Goal: Task Accomplishment & Management: Manage account settings

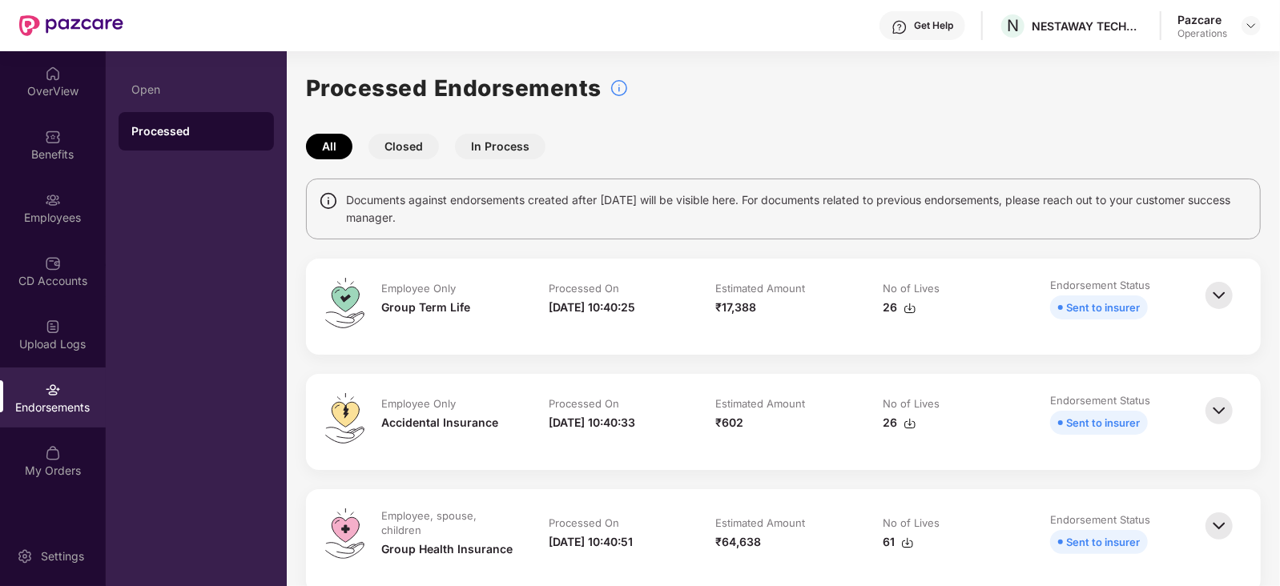
scroll to position [199, 0]
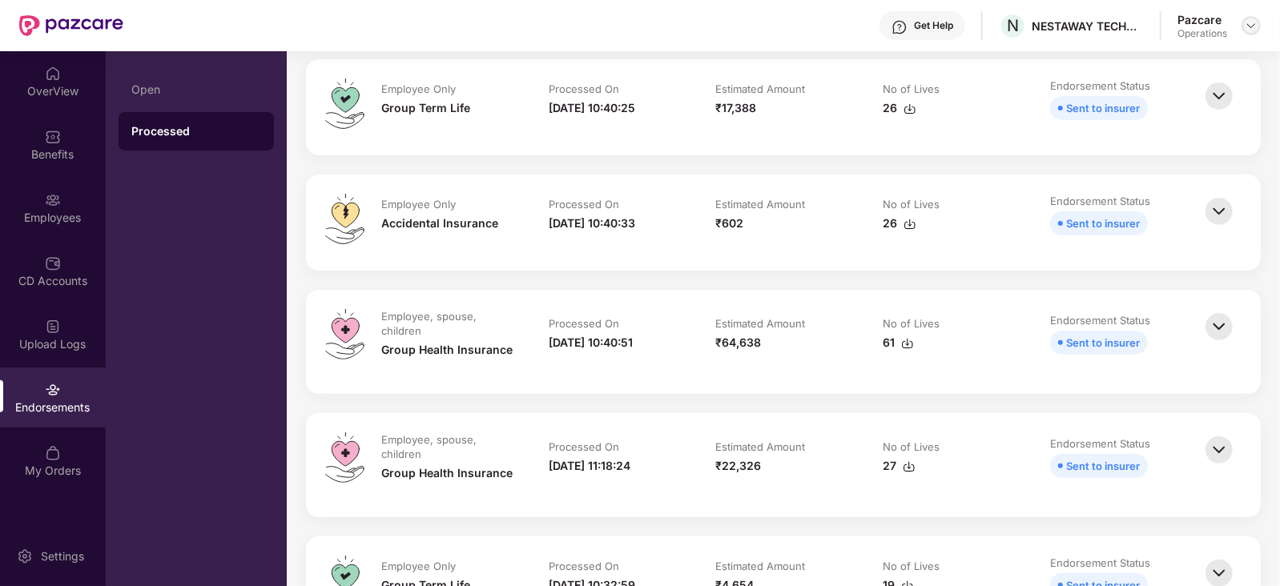
click at [1249, 30] on img at bounding box center [1251, 25] width 13 height 13
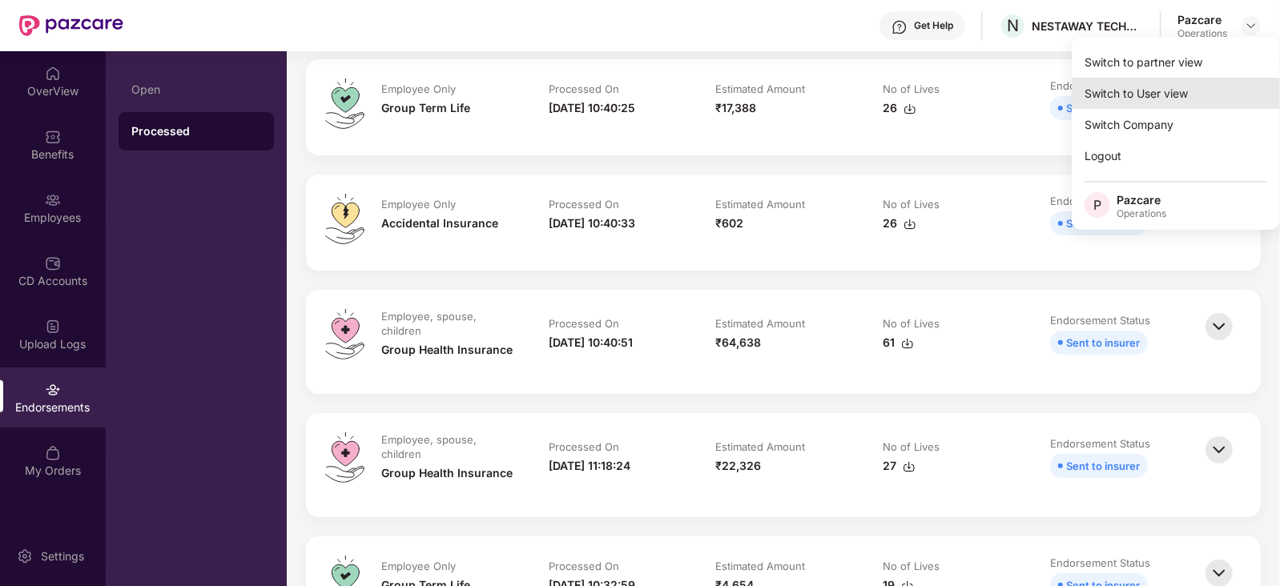
click at [1160, 78] on div "Switch to User view" at bounding box center [1176, 93] width 208 height 31
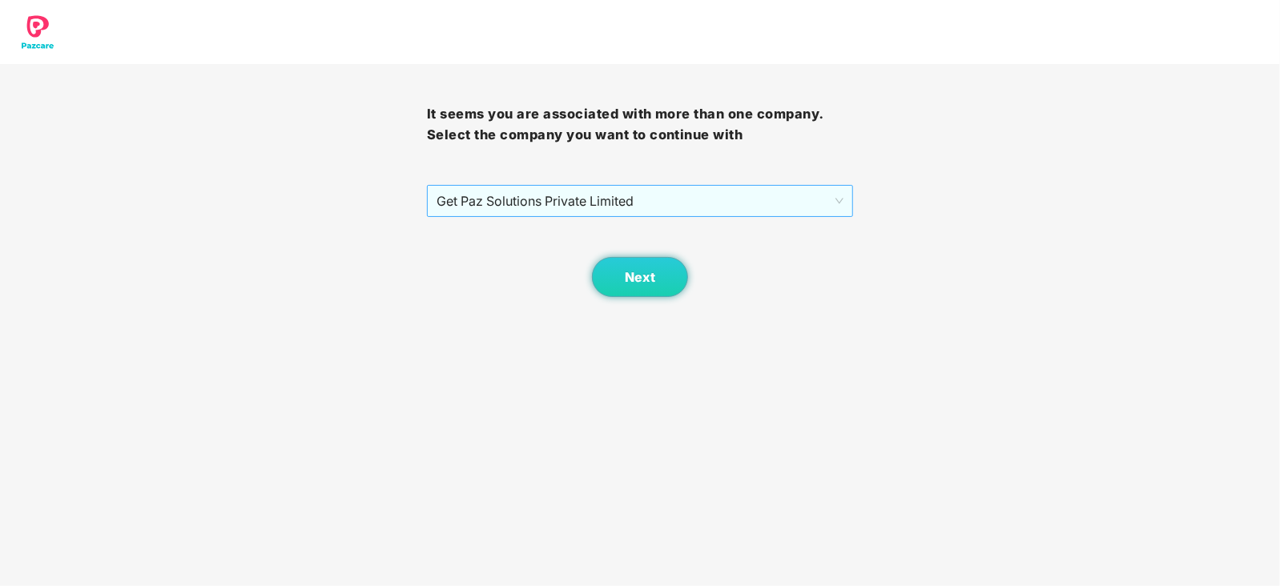
click at [630, 207] on span "Get Paz Solutions Private Limited" at bounding box center [640, 201] width 408 height 30
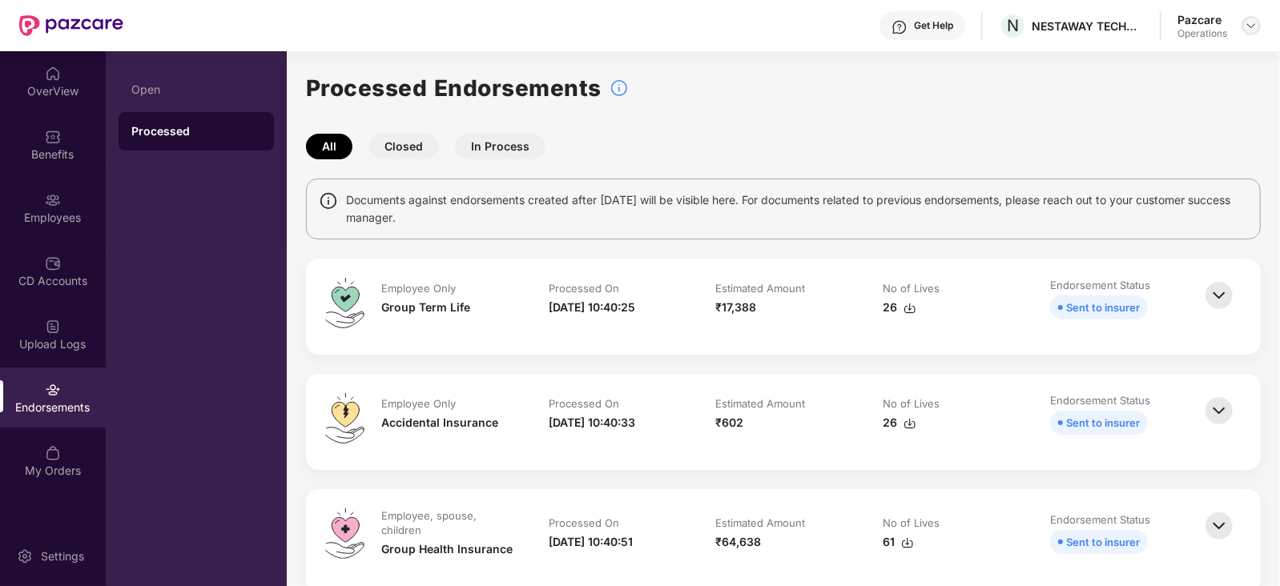
click at [1254, 29] on img at bounding box center [1251, 25] width 13 height 13
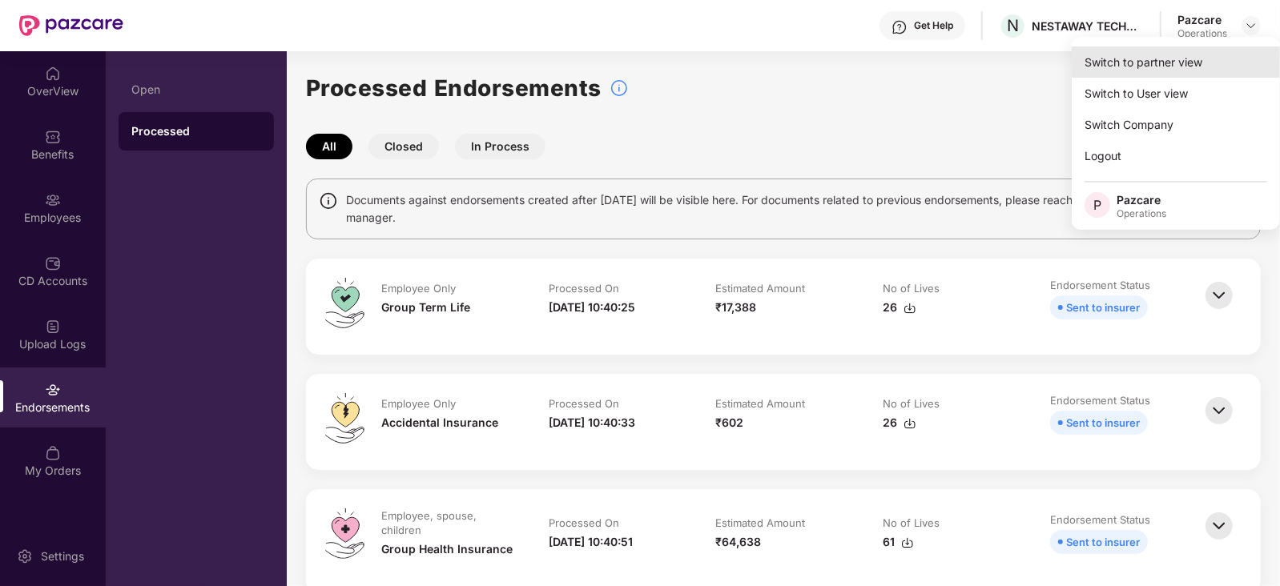
click at [1201, 54] on div "Switch to partner view" at bounding box center [1176, 61] width 208 height 31
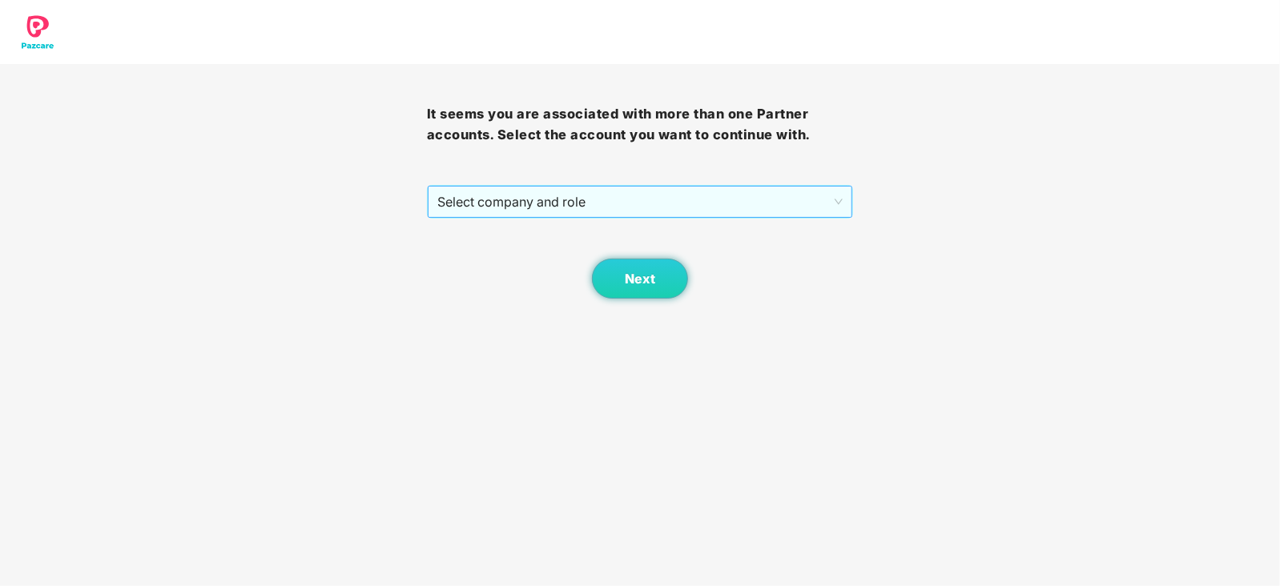
click at [618, 190] on span "Select company and role" at bounding box center [640, 202] width 406 height 30
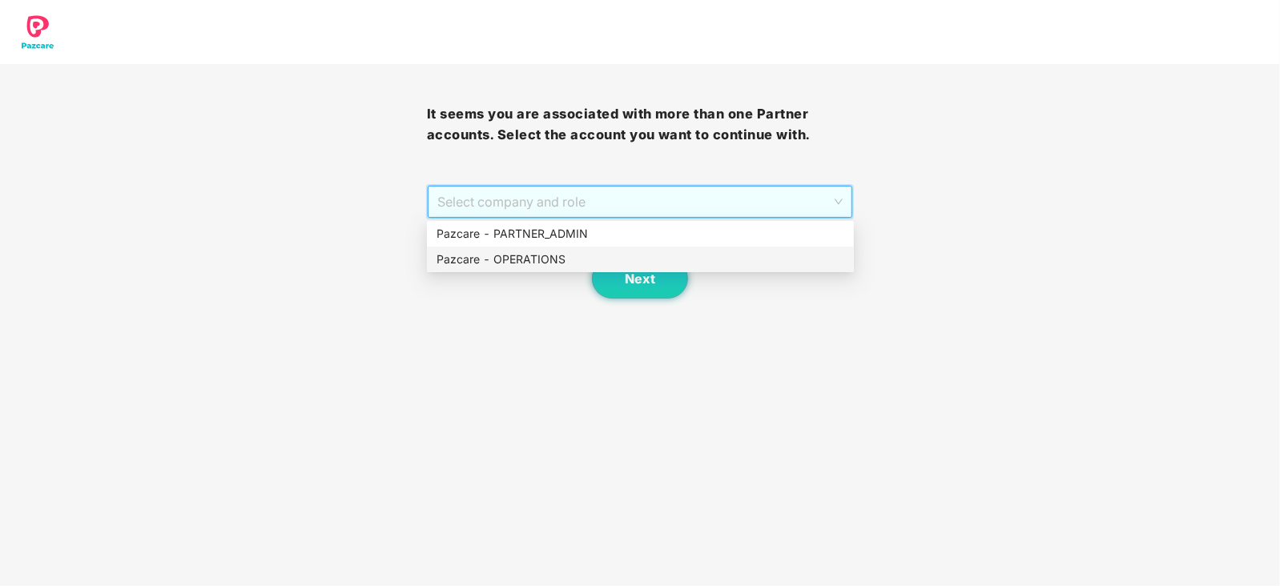
click at [537, 251] on div "Pazcare - OPERATIONS" at bounding box center [640, 260] width 408 height 18
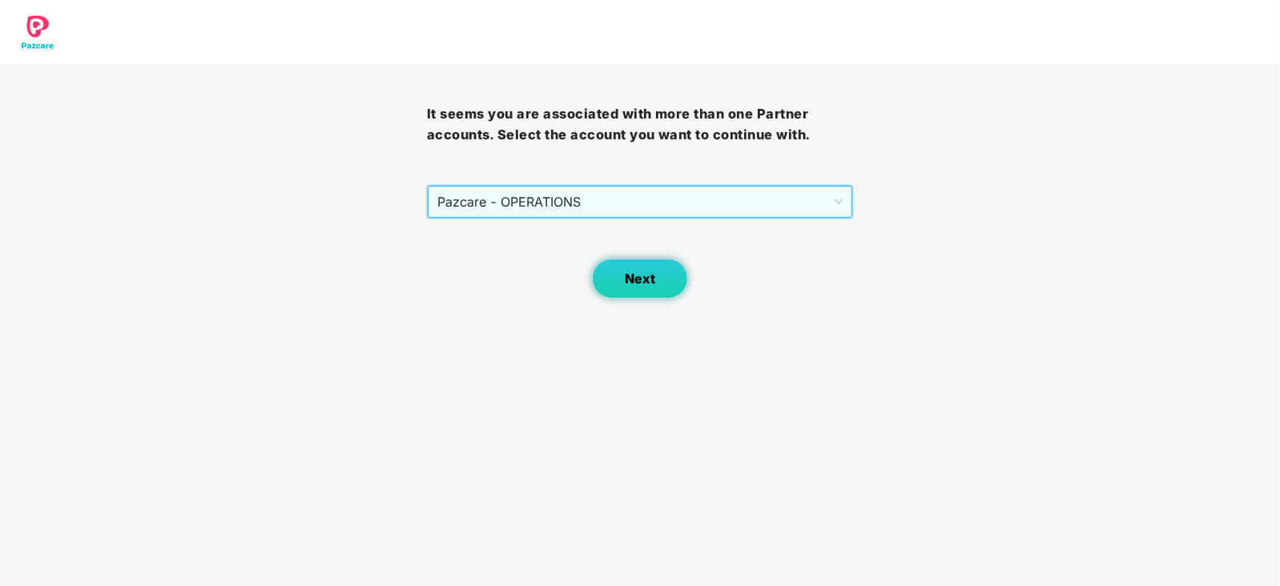
click at [614, 267] on button "Next" at bounding box center [640, 279] width 96 height 40
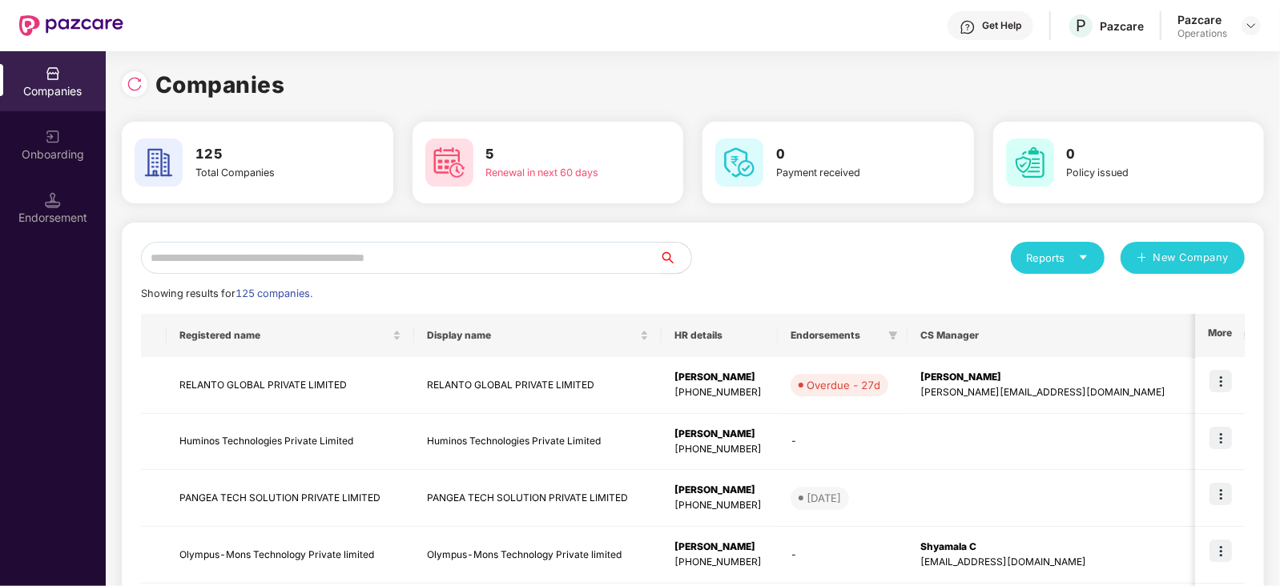
click at [323, 255] on input "text" at bounding box center [400, 258] width 518 height 32
paste input "**********"
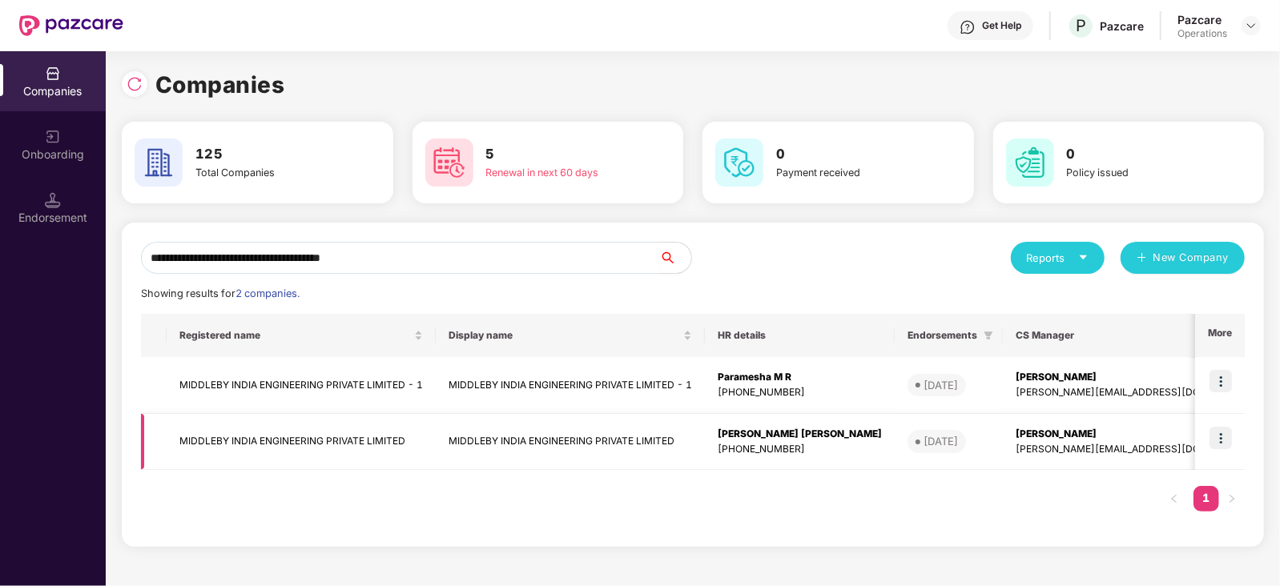
type input "**********"
click at [276, 451] on td "MIDDLEBY INDIA ENGINEERING PRIVATE LIMITED" at bounding box center [301, 442] width 269 height 57
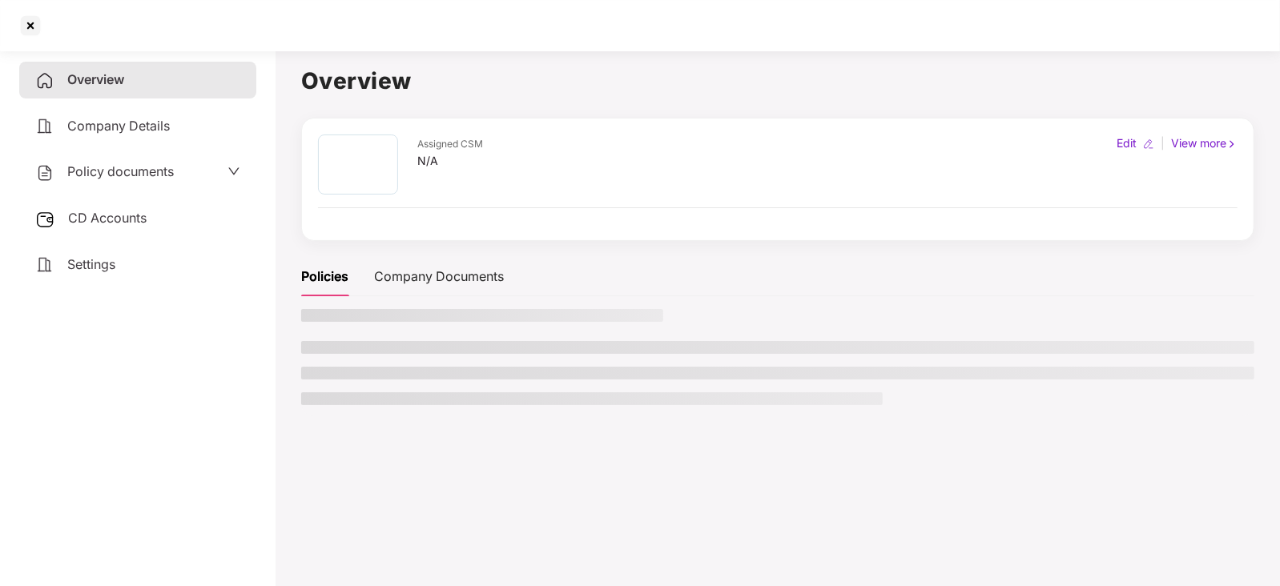
click at [141, 228] on div "CD Accounts" at bounding box center [137, 218] width 237 height 37
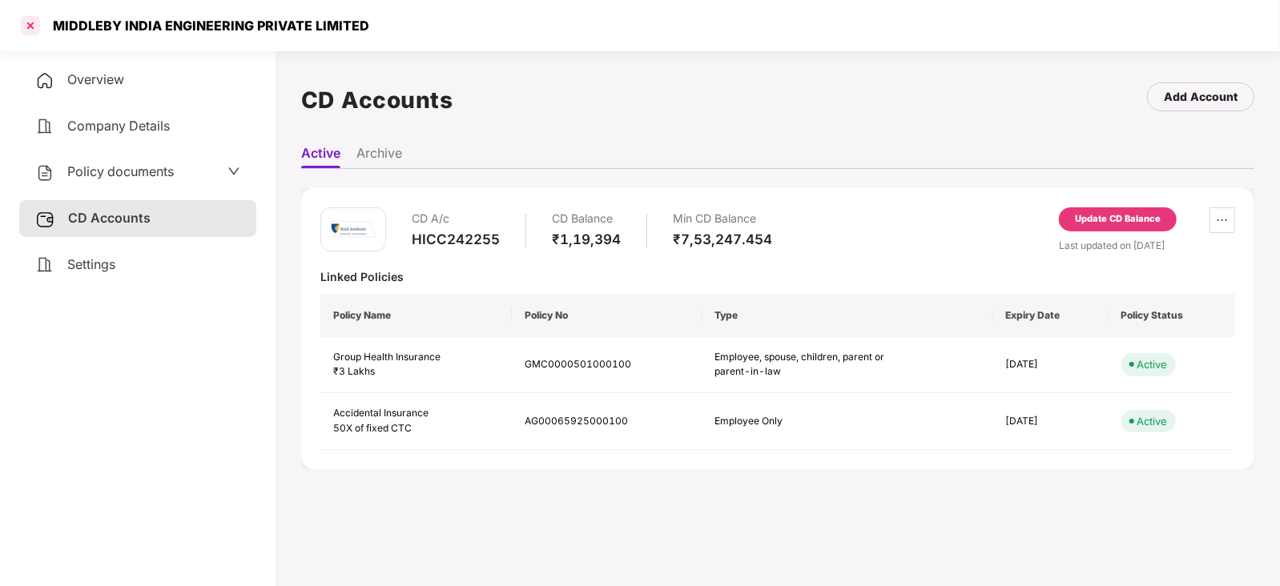
click at [35, 24] on div at bounding box center [31, 26] width 26 height 26
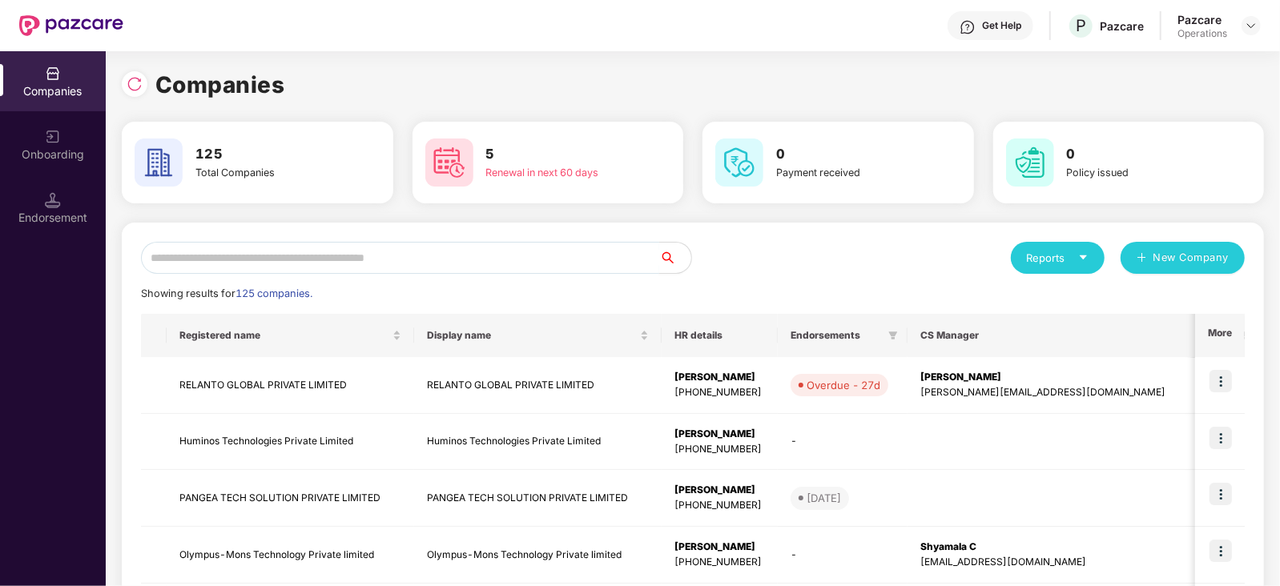
click at [259, 267] on input "text" at bounding box center [400, 258] width 518 height 32
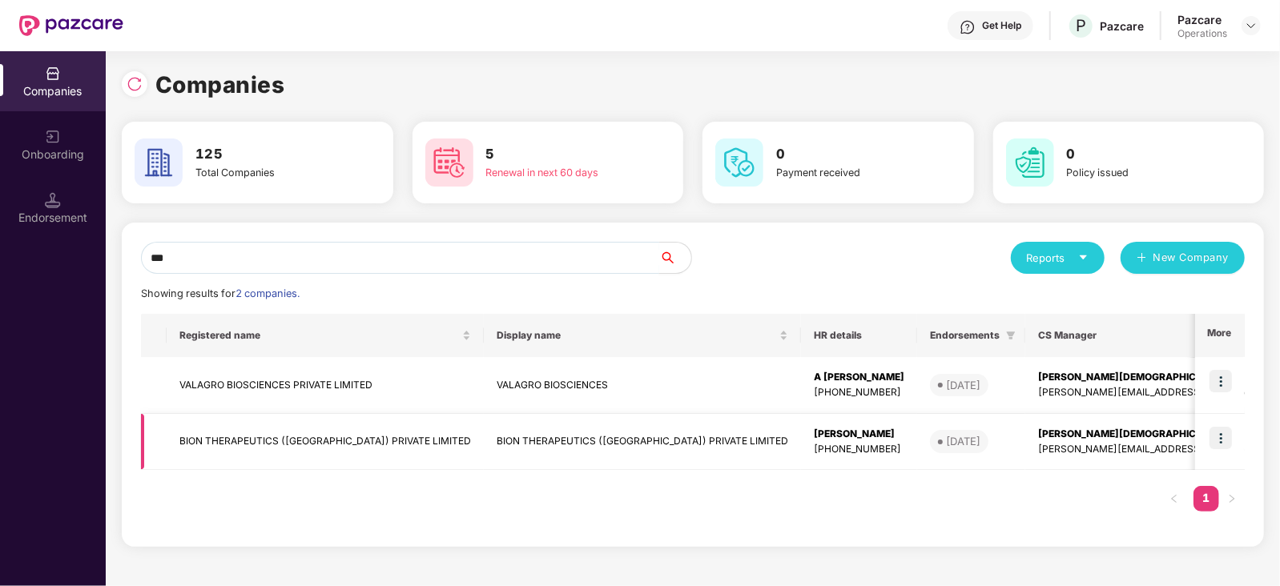
type input "***"
click at [361, 438] on td "BION THERAPEUTICS ([GEOGRAPHIC_DATA]) PRIVATE LIMITED" at bounding box center [325, 442] width 317 height 57
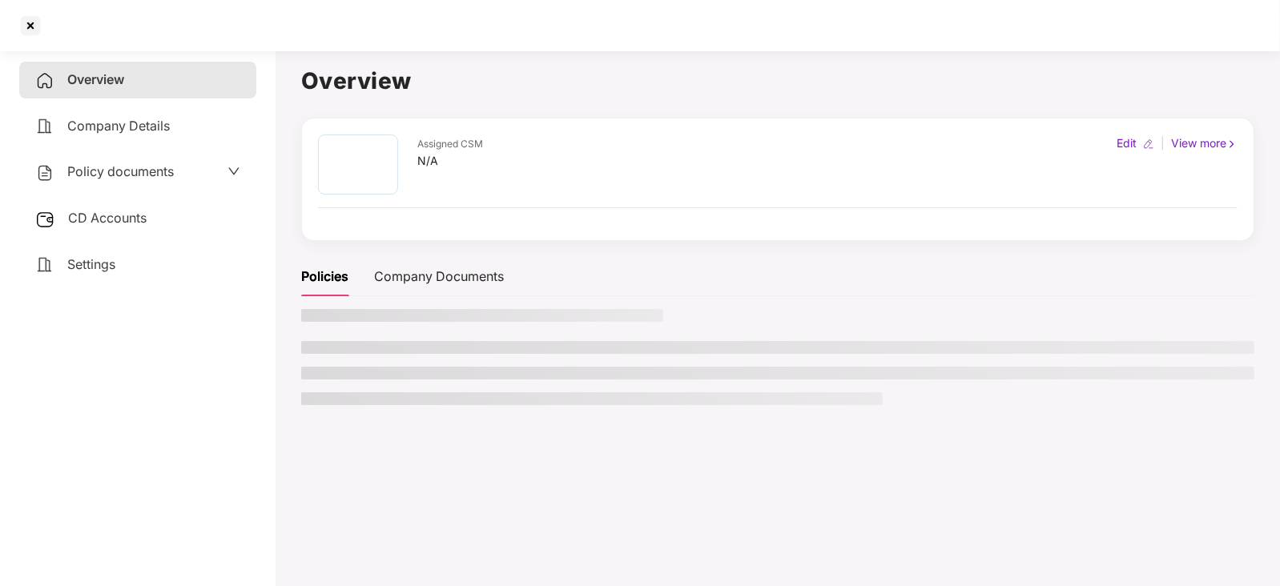
click at [116, 159] on div "Policy documents" at bounding box center [137, 172] width 237 height 37
click at [115, 175] on span "Policy documents" at bounding box center [120, 171] width 107 height 16
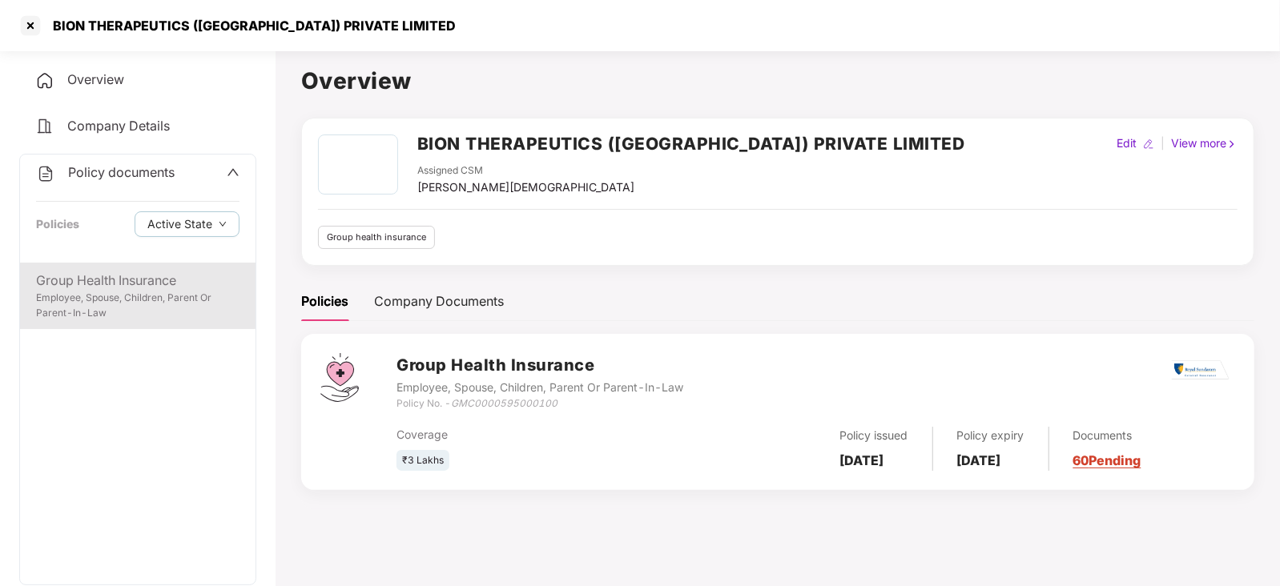
click at [132, 305] on div "Employee, Spouse, Children, Parent Or Parent-In-Law" at bounding box center [137, 306] width 203 height 30
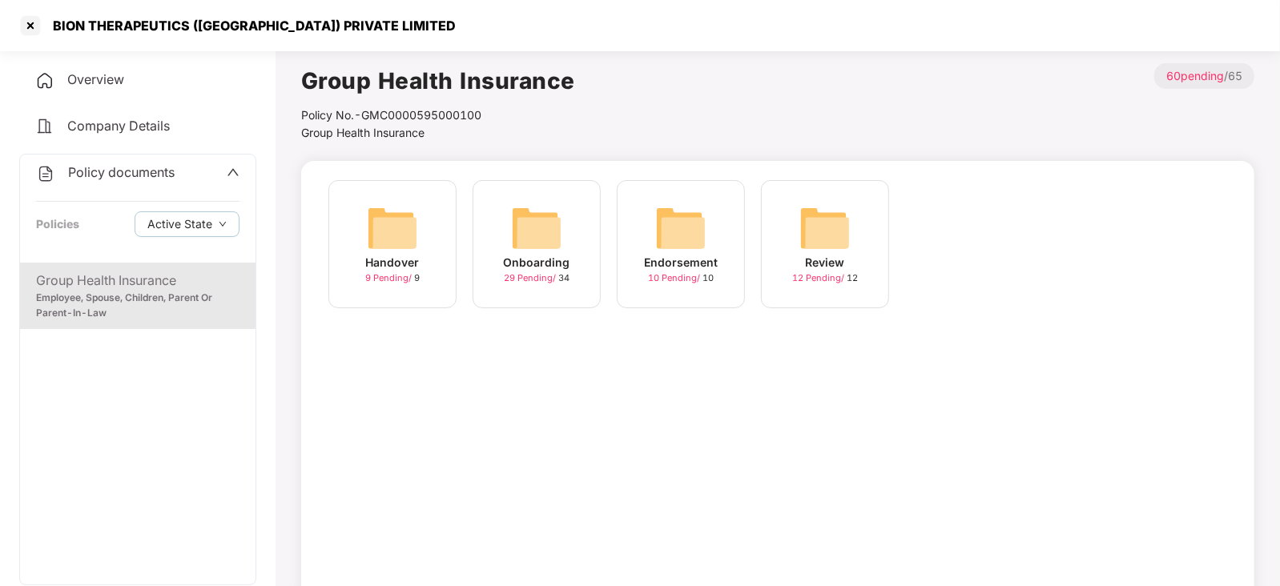
click at [683, 234] on img at bounding box center [680, 228] width 51 height 51
click at [853, 243] on div "September-2025 10 Pending / 10" at bounding box center [825, 244] width 128 height 128
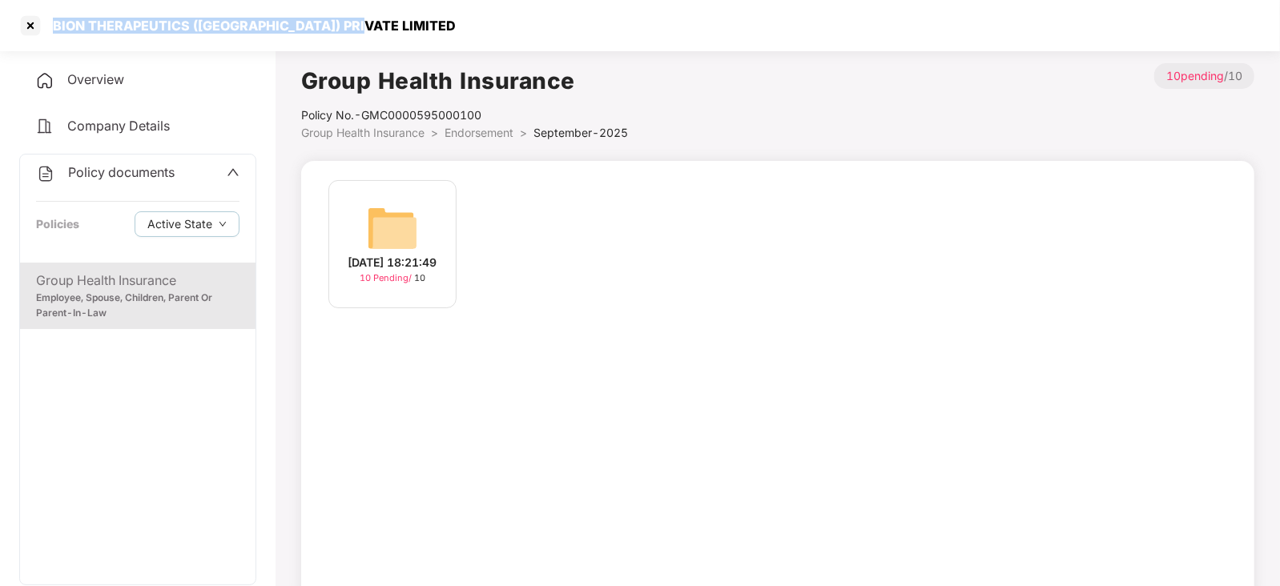
drag, startPoint x: 131, startPoint y: 28, endPoint x: 363, endPoint y: 42, distance: 231.9
click at [363, 42] on div "BION THERAPEUTICS ([GEOGRAPHIC_DATA]) PRIVATE LIMITED" at bounding box center [640, 25] width 1280 height 51
copy div "BION THERAPEUTICS ([GEOGRAPHIC_DATA]) PRIVATE LIMITED"
click at [27, 30] on div at bounding box center [31, 26] width 26 height 26
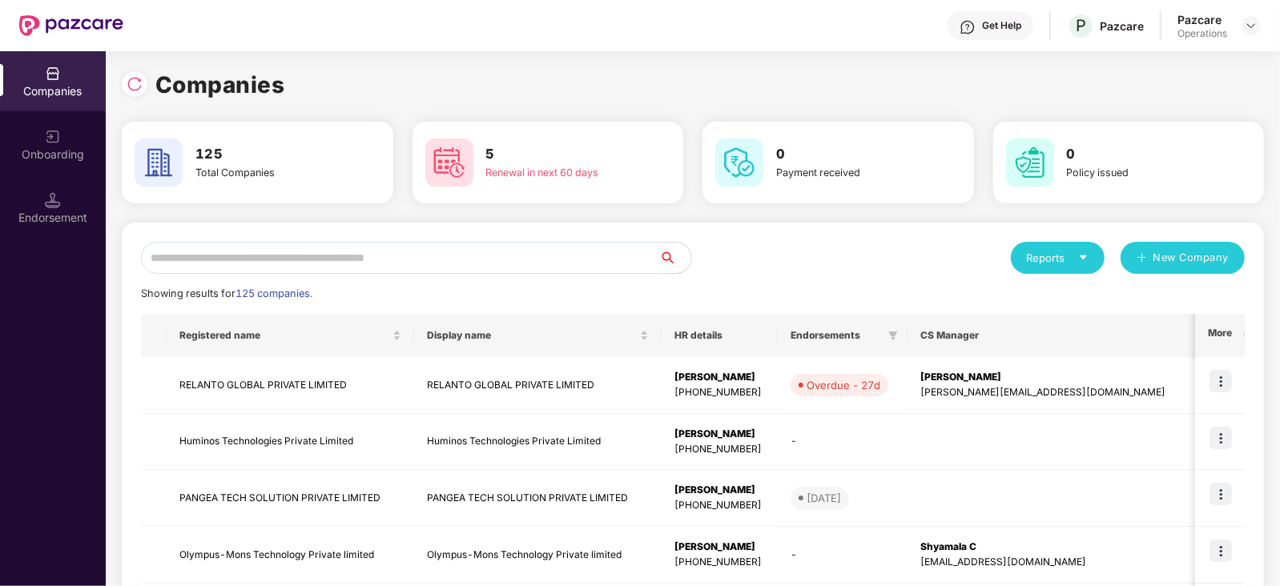
click at [356, 268] on input "text" at bounding box center [400, 258] width 518 height 32
paste input "**********"
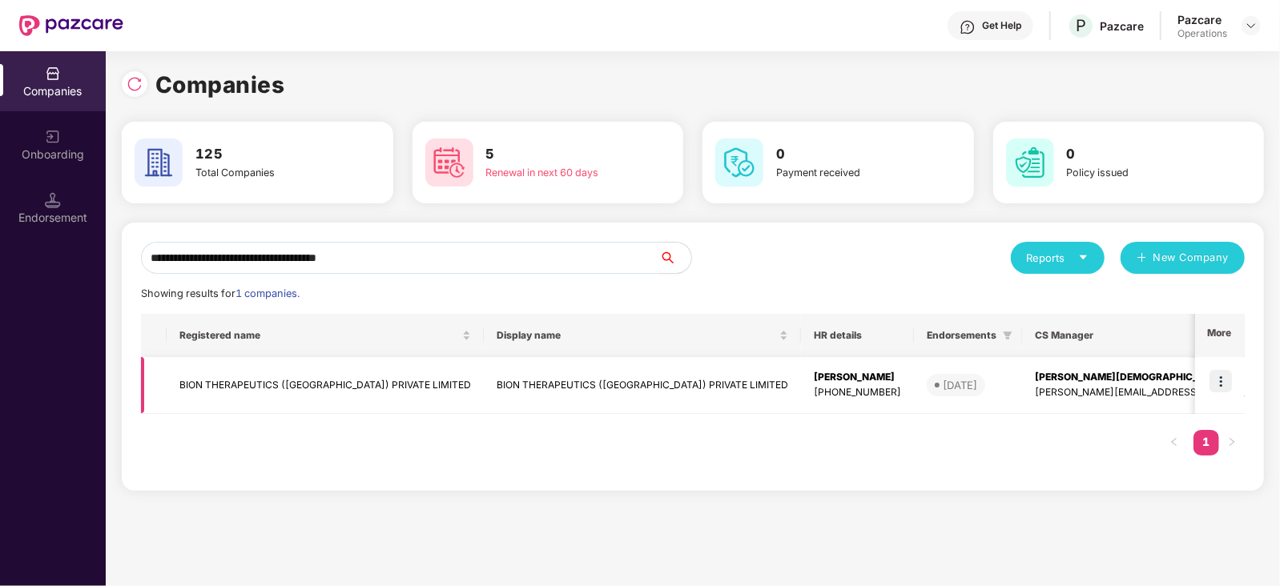
type input "**********"
click at [1221, 392] on img at bounding box center [1220, 381] width 22 height 22
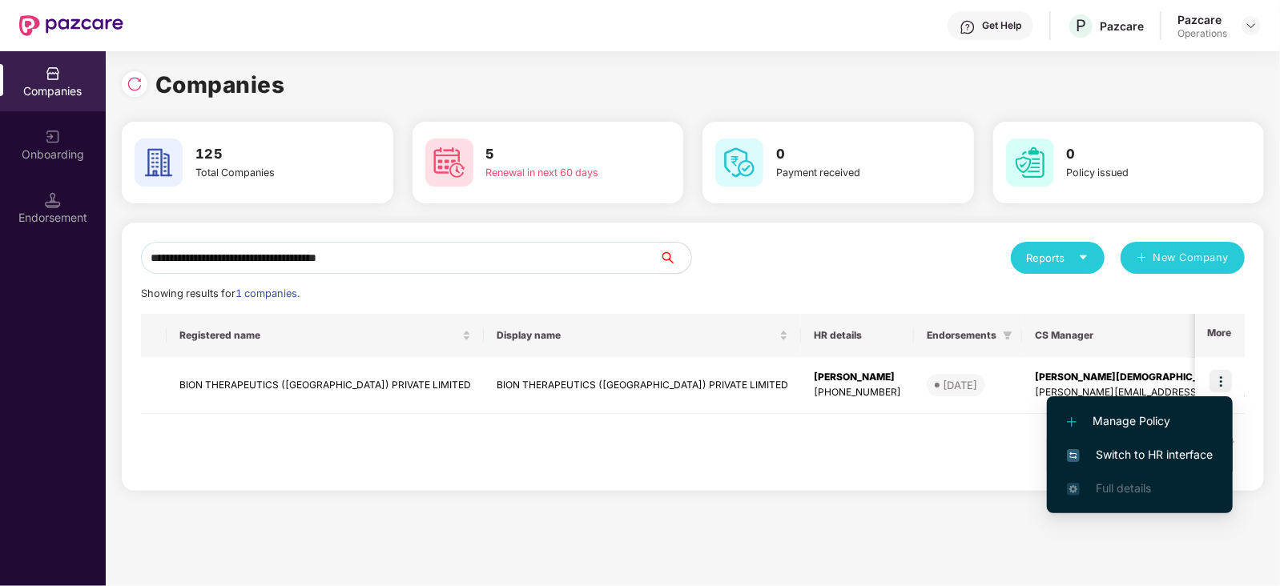
click at [1185, 450] on span "Switch to HR interface" at bounding box center [1140, 455] width 146 height 18
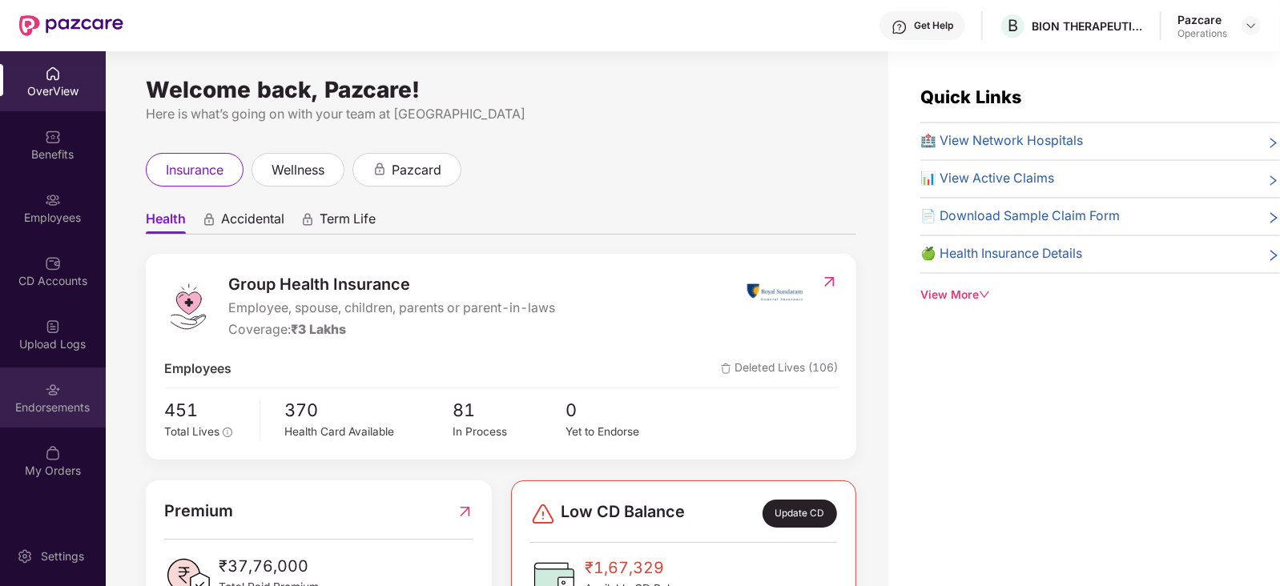
click at [32, 395] on div "Endorsements" at bounding box center [53, 398] width 106 height 60
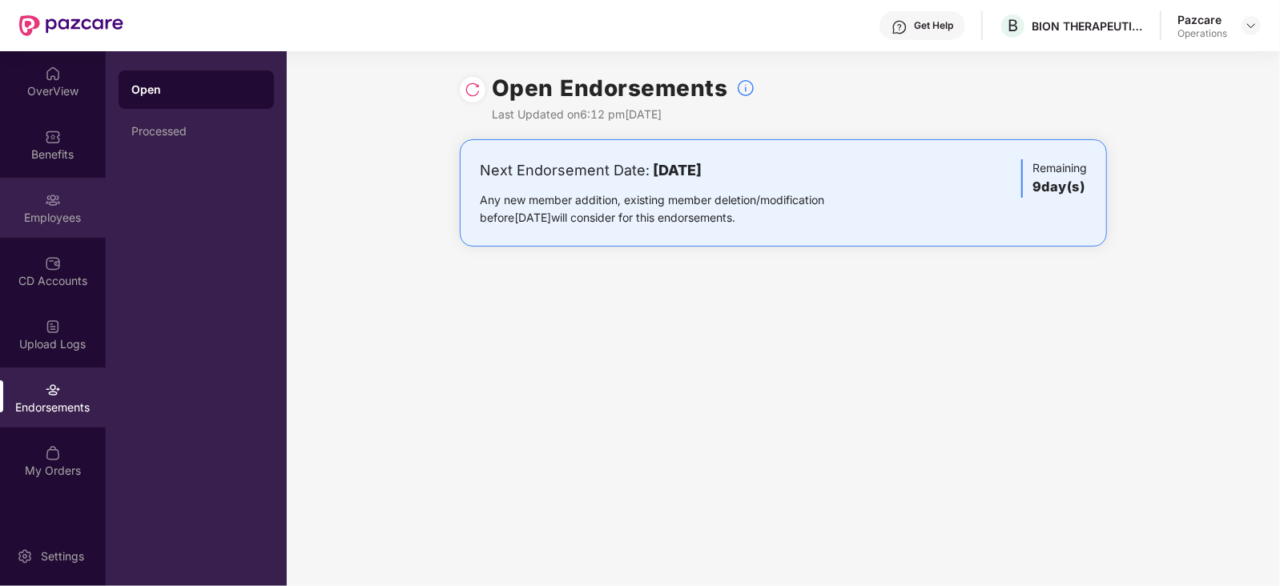
click at [36, 214] on div "Employees" at bounding box center [53, 218] width 106 height 16
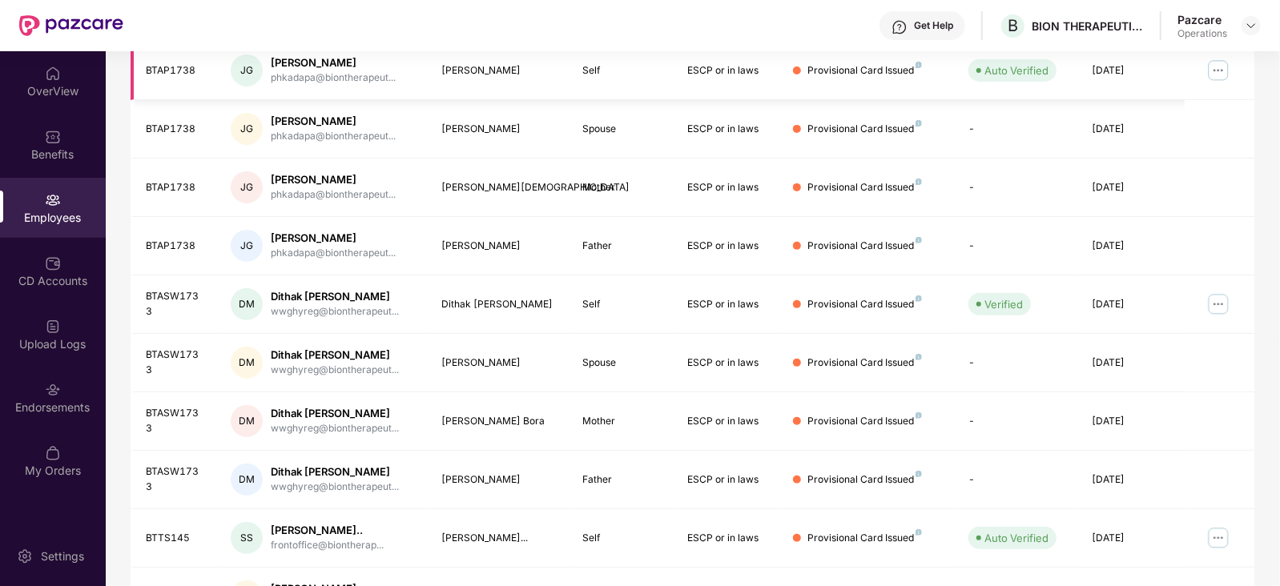
scroll to position [99, 0]
